Goal: Navigation & Orientation: Go to known website

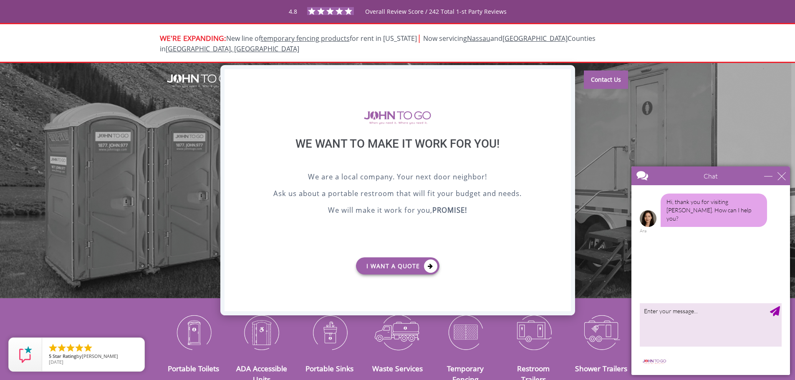
click at [561, 75] on div "X" at bounding box center [563, 76] width 13 height 14
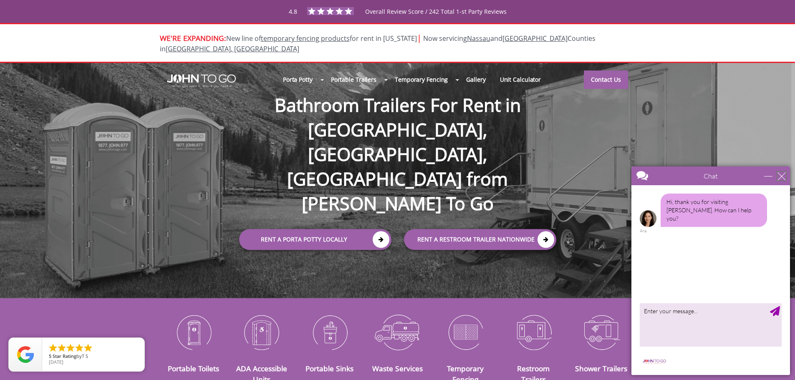
click at [781, 179] on div "close" at bounding box center [781, 176] width 8 height 8
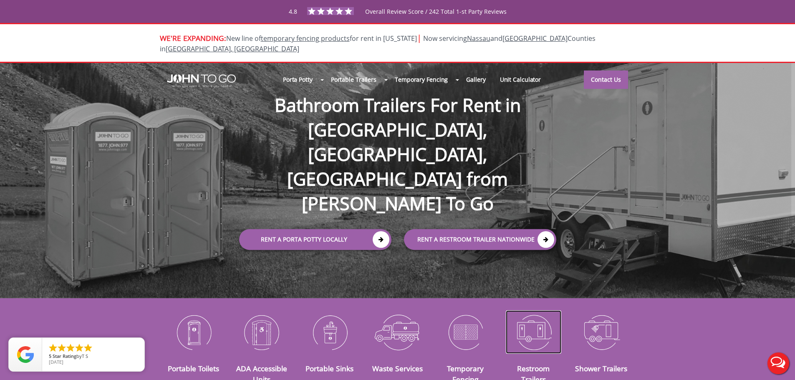
click at [547, 313] on img at bounding box center [533, 331] width 55 height 43
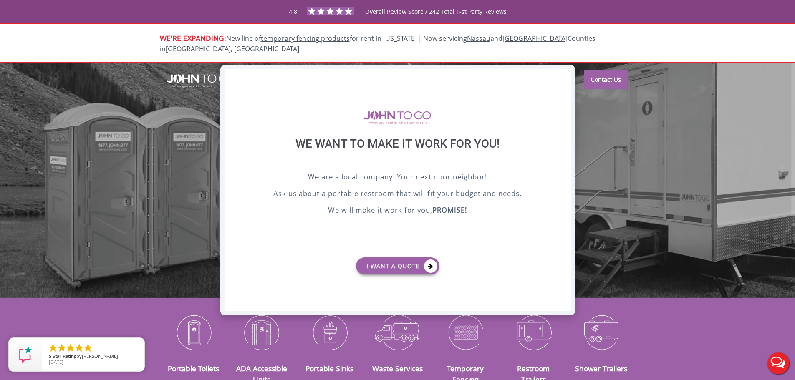
click at [567, 76] on div "X" at bounding box center [563, 76] width 13 height 14
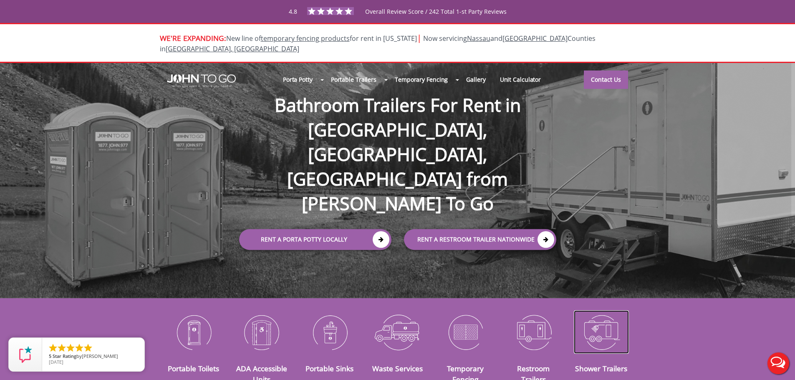
click at [597, 331] on img at bounding box center [601, 331] width 55 height 43
